Goal: Information Seeking & Learning: Learn about a topic

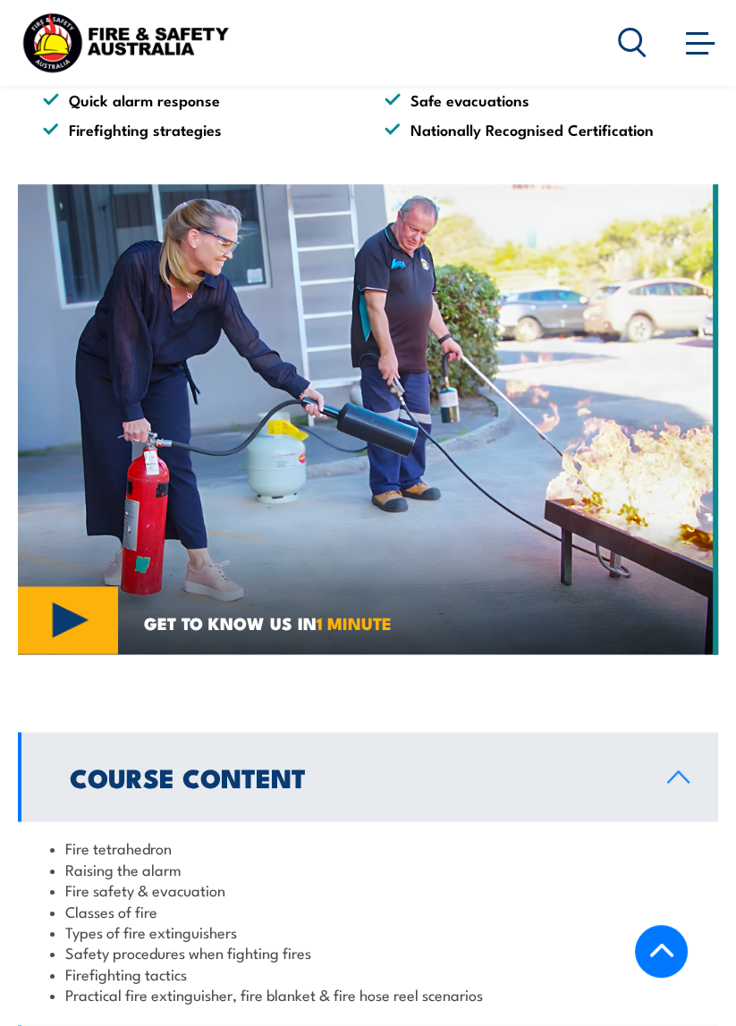
scroll to position [1456, 0]
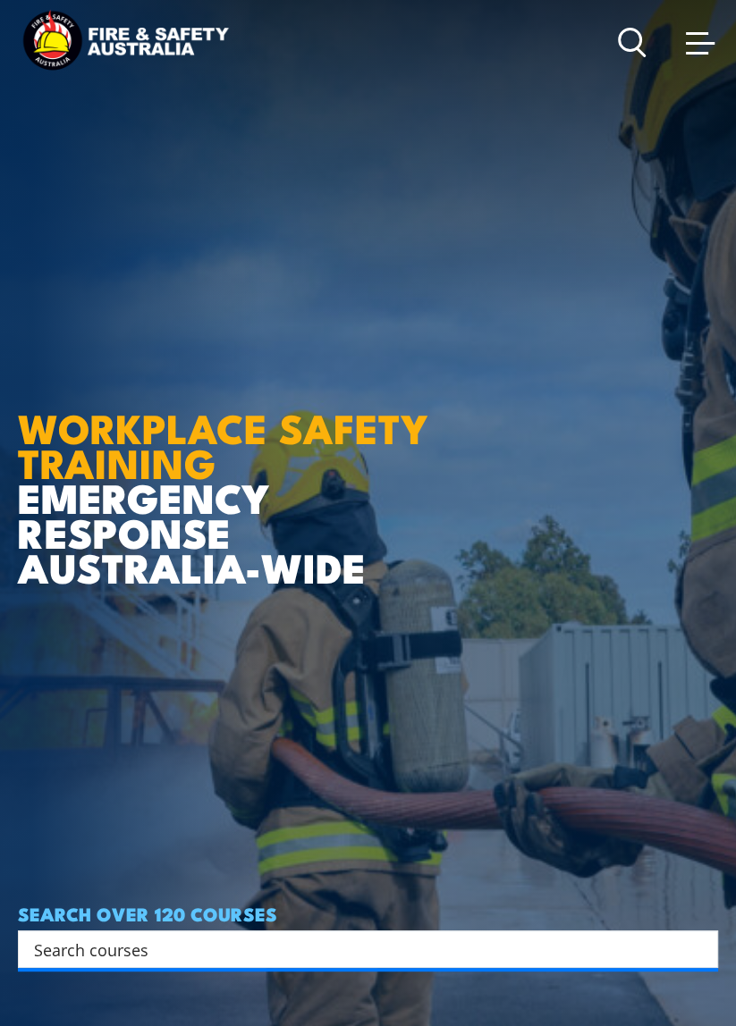
click at [700, 41] on span at bounding box center [699, 42] width 29 height 20
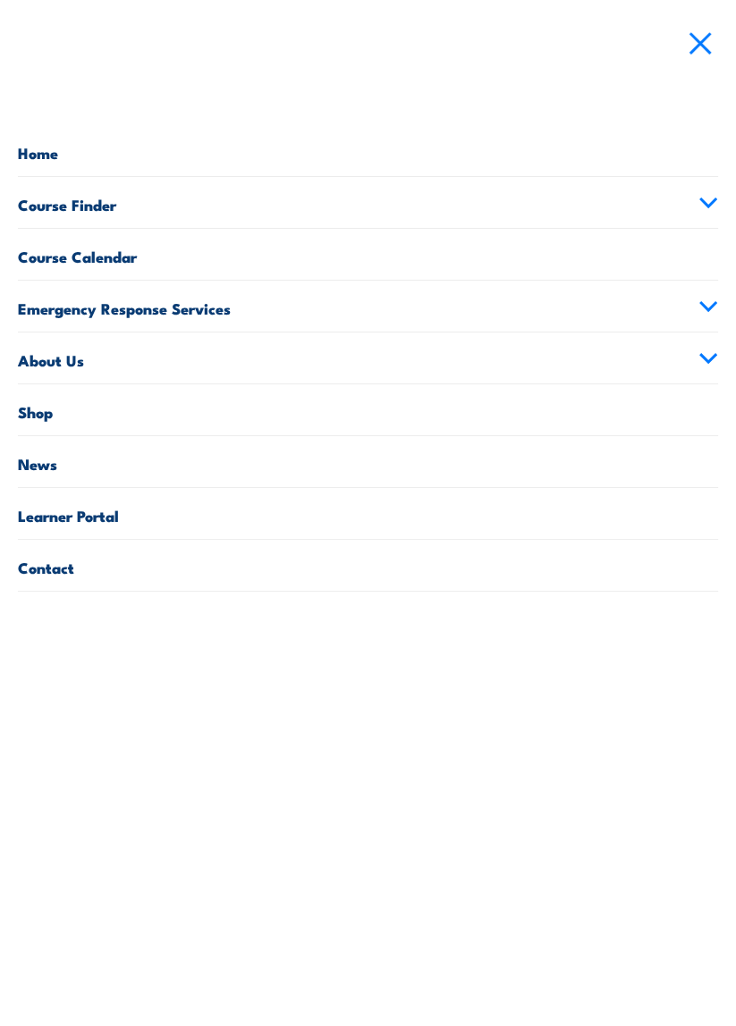
click at [114, 208] on link "Course Finder" at bounding box center [368, 202] width 700 height 51
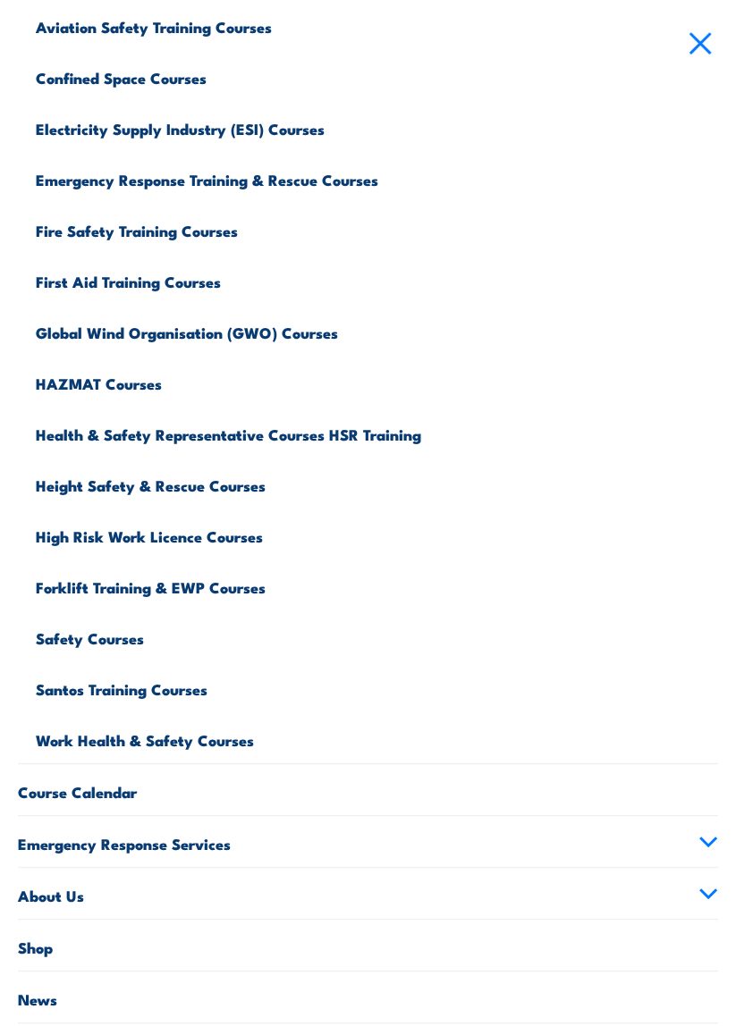
scroll to position [257, 0]
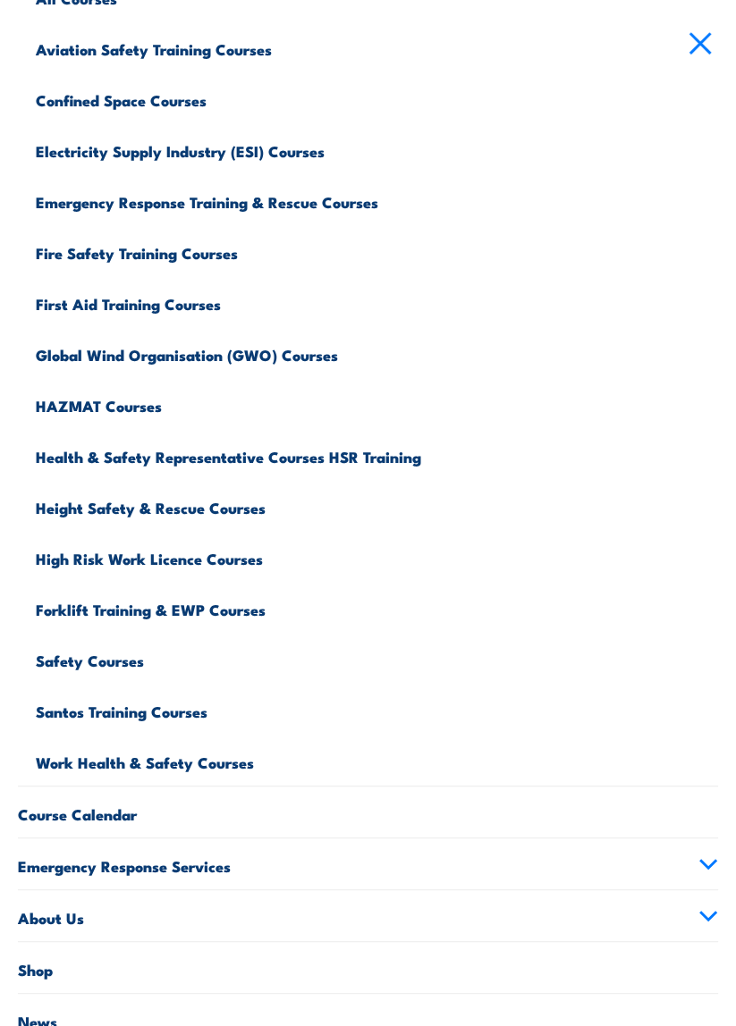
click at [105, 657] on link "Safety Courses" at bounding box center [377, 658] width 682 height 51
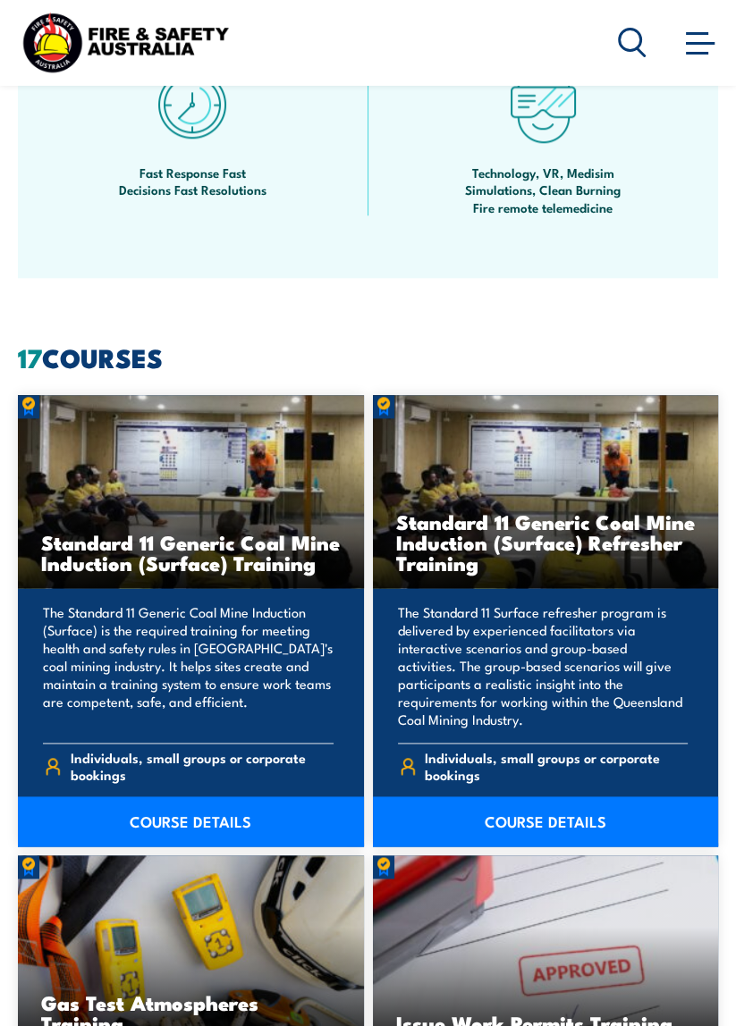
scroll to position [1412, 0]
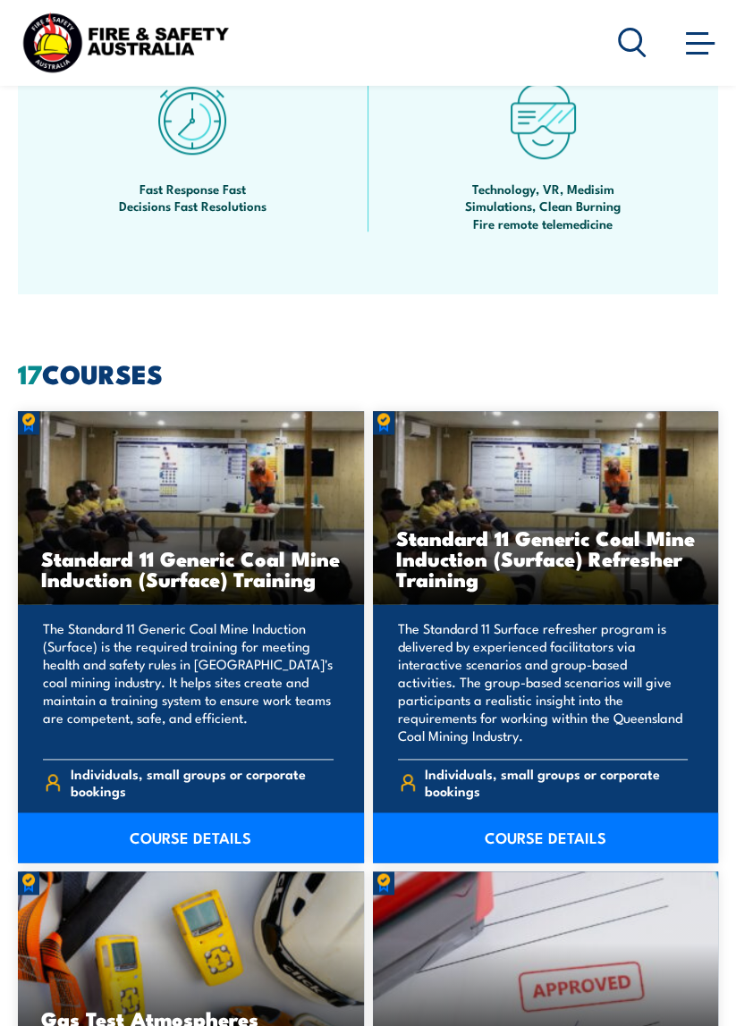
click at [705, 45] on span at bounding box center [699, 43] width 29 height 3
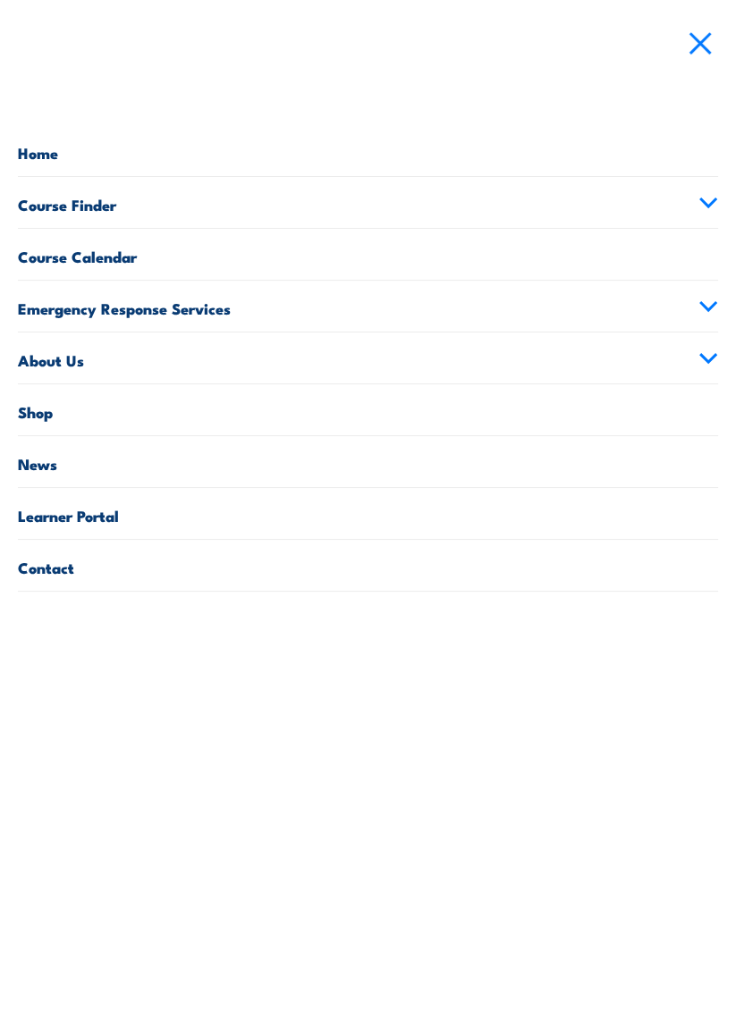
click at [127, 202] on link "Course Finder" at bounding box center [368, 202] width 700 height 51
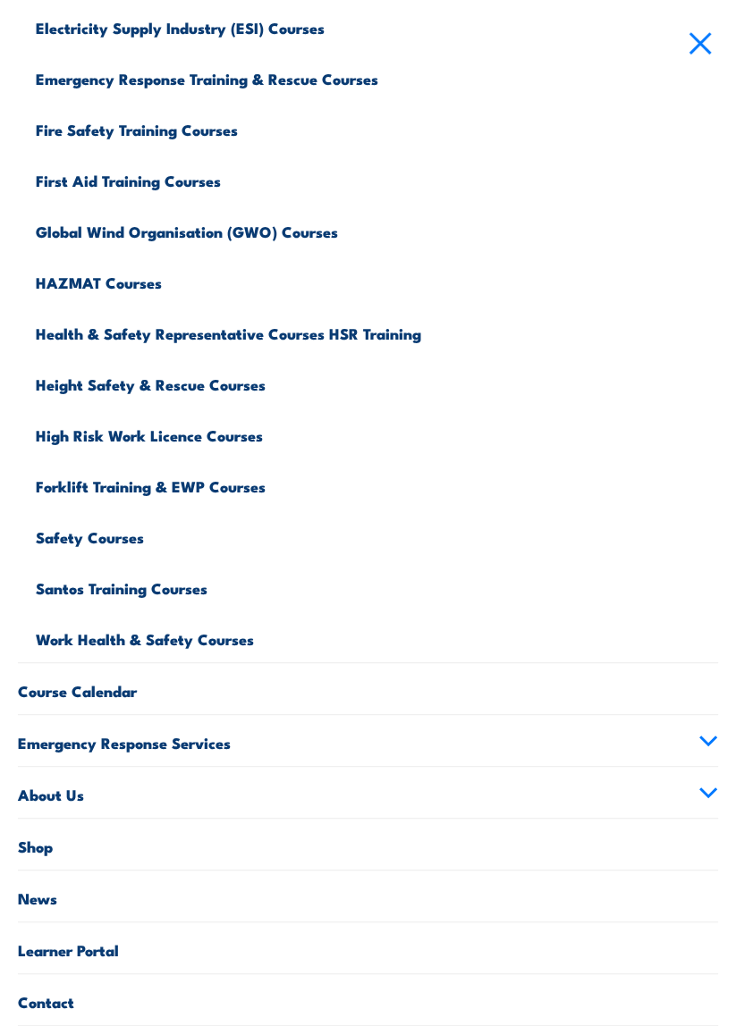
scroll to position [375, 0]
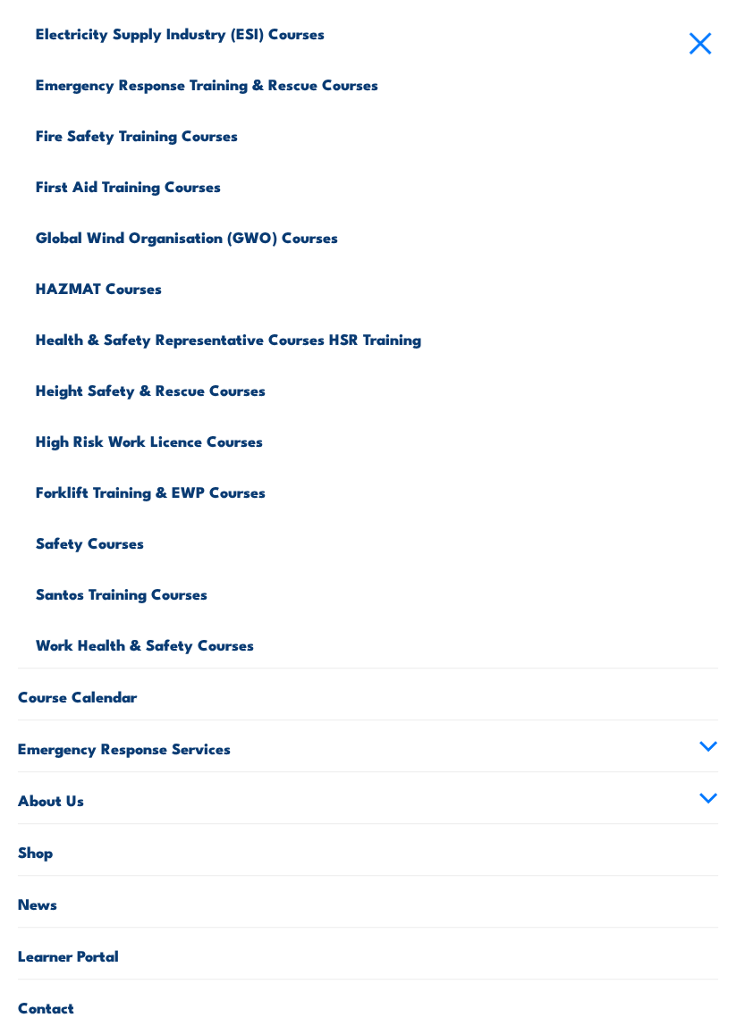
click at [200, 641] on link "Work Health & Safety Courses" at bounding box center [377, 642] width 682 height 51
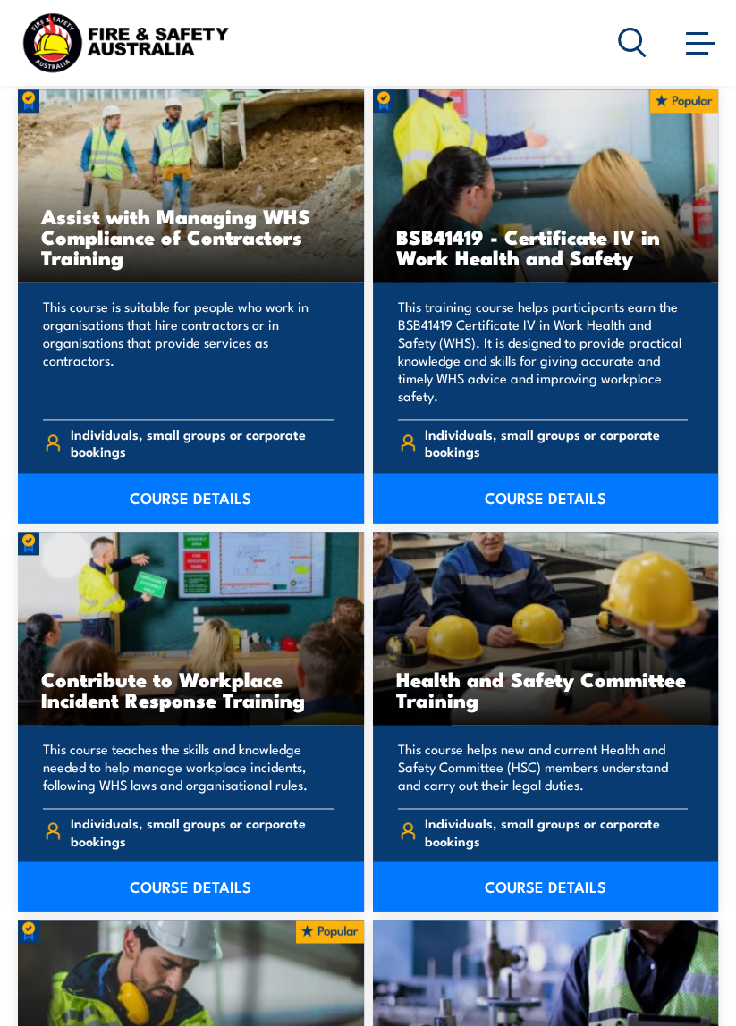
scroll to position [1737, 0]
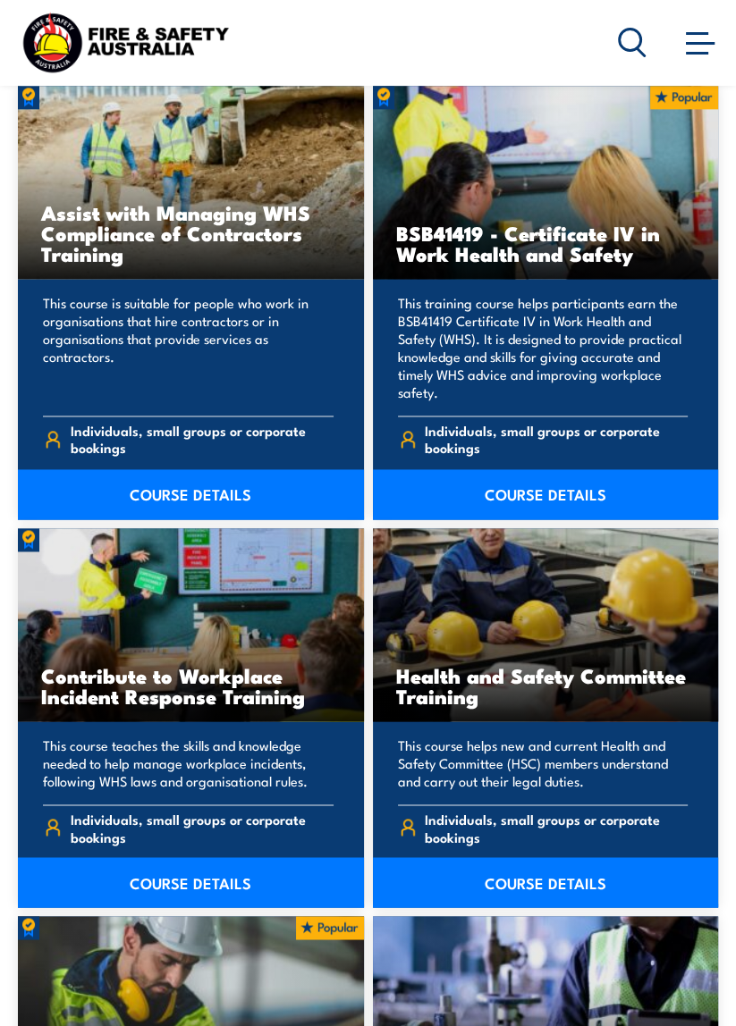
click at [215, 401] on p "This course is suitable for people who work in organisations that hire contract…" at bounding box center [188, 347] width 290 height 107
click at [253, 519] on link "COURSE DETAILS" at bounding box center [191, 494] width 346 height 50
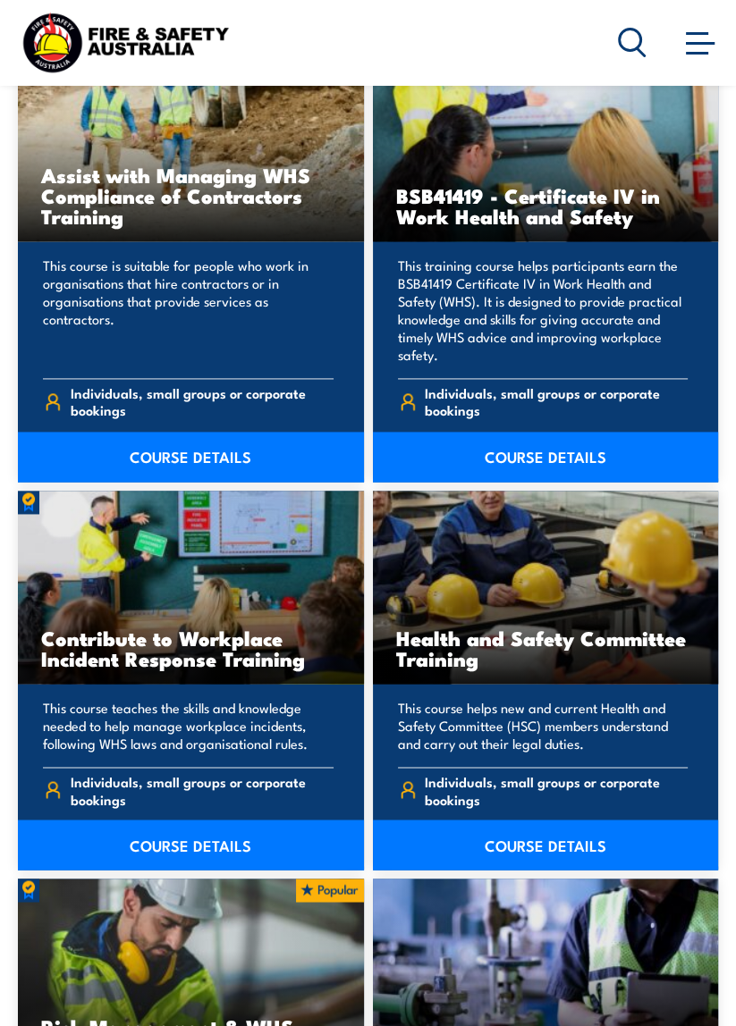
scroll to position [1823, 0]
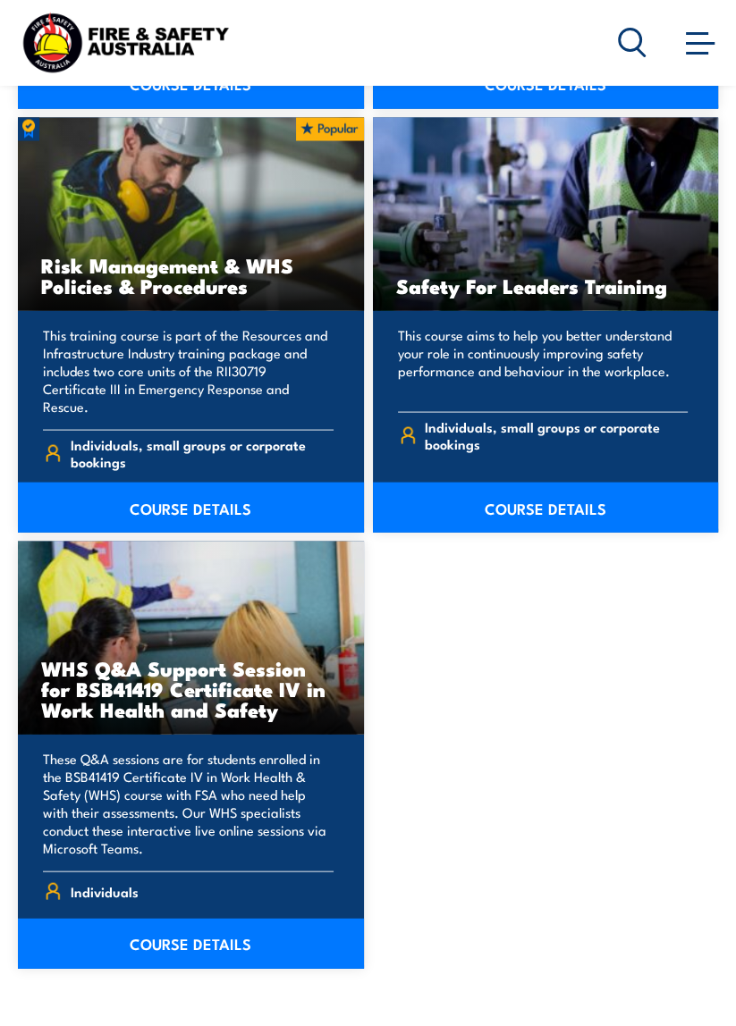
scroll to position [2517, 0]
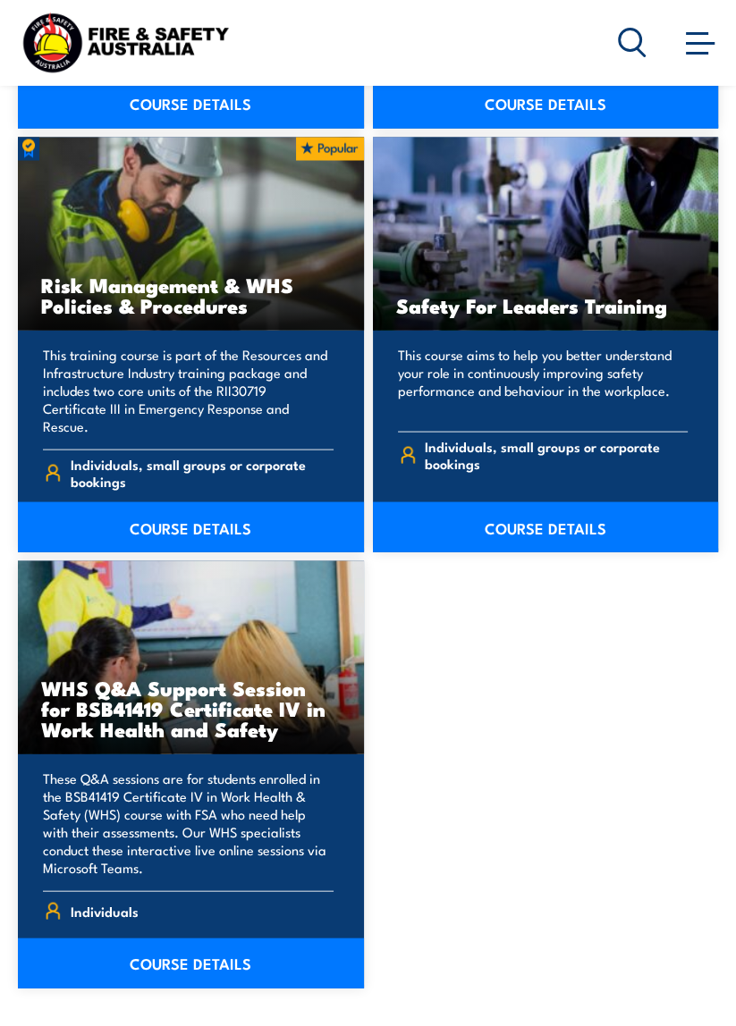
click at [132, 434] on p "This training course is part of the Resources and Infrastructure Industry train…" at bounding box center [188, 389] width 290 height 89
click at [94, 551] on link "COURSE DETAILS" at bounding box center [191, 526] width 346 height 50
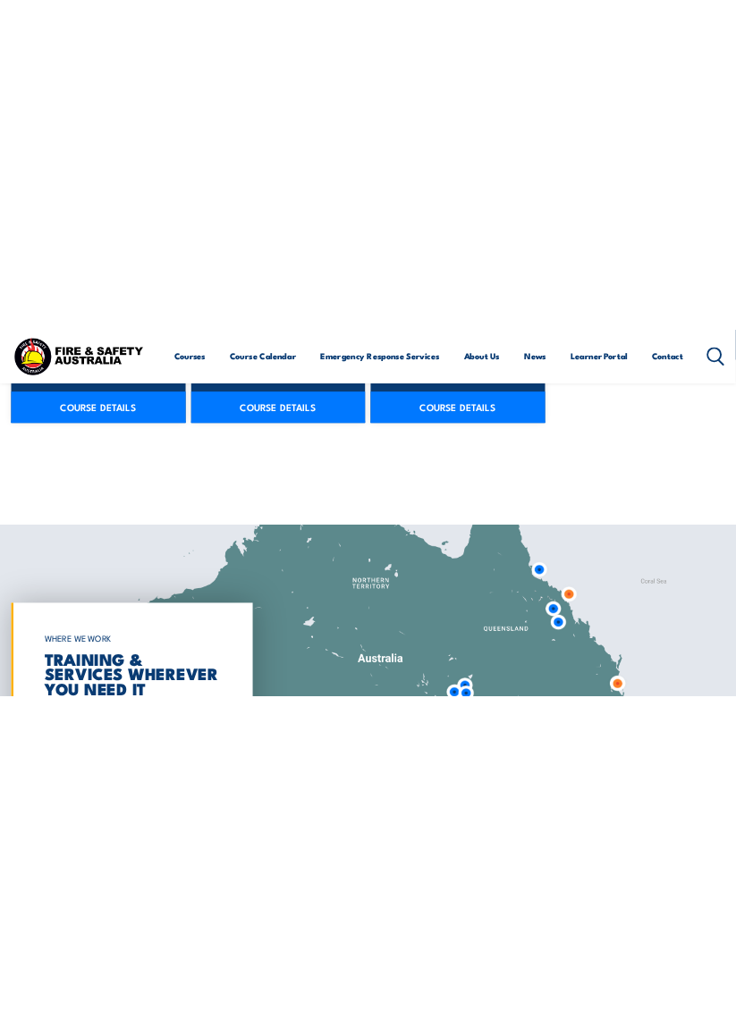
scroll to position [2159, 0]
